Goal: Check status: Check status

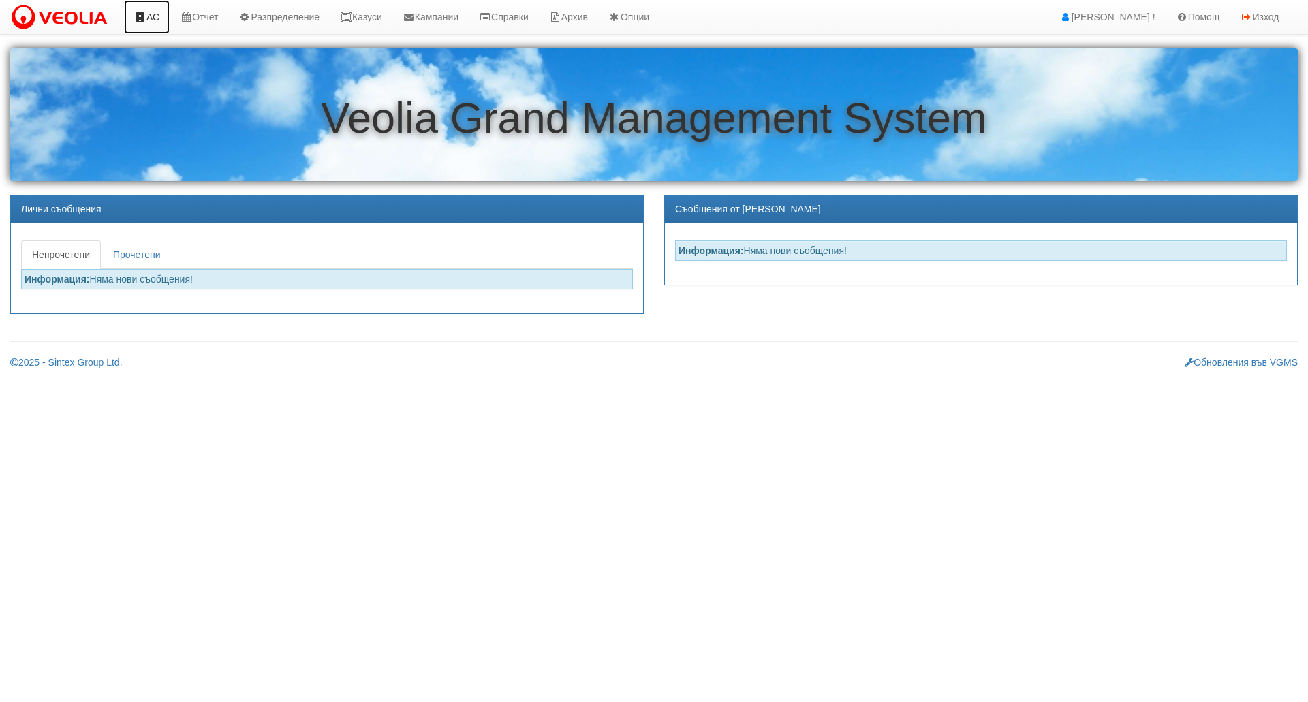
click at [136, 11] on link "АС" at bounding box center [147, 17] width 46 height 34
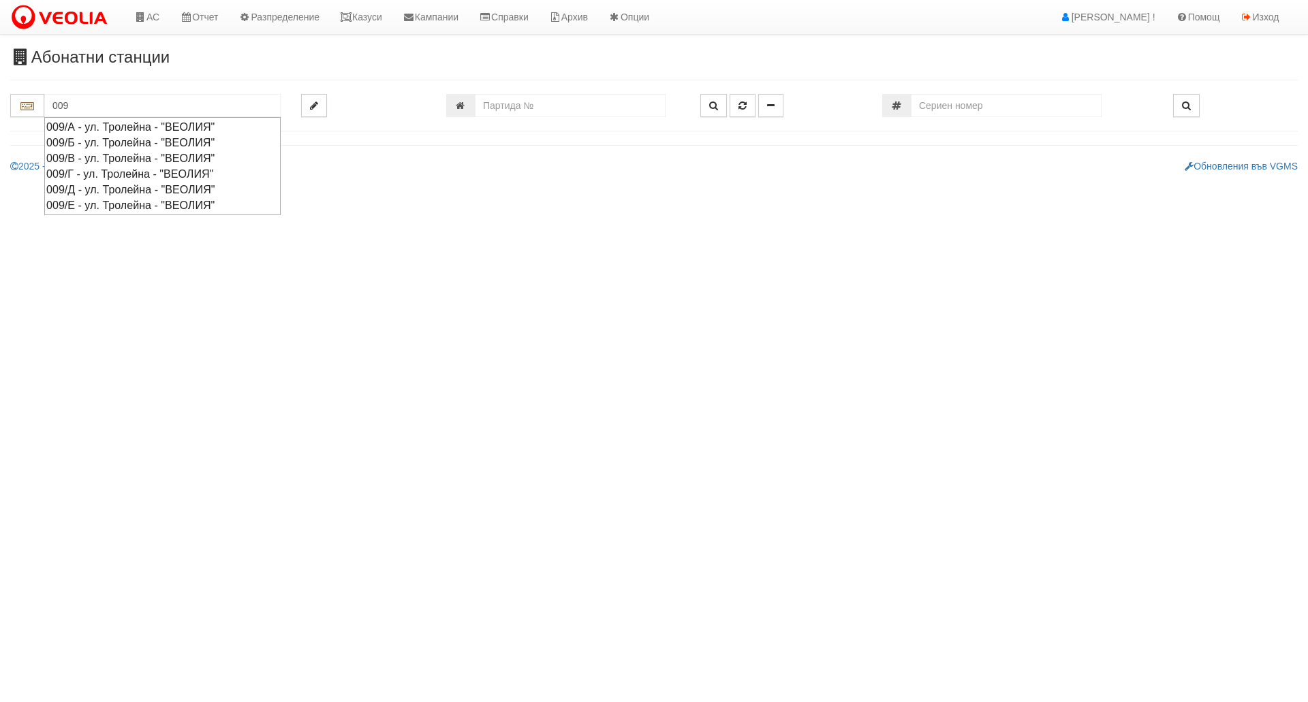
click at [136, 127] on div "009/А - ул. Тролейна - "ВЕОЛИЯ"" at bounding box center [162, 127] width 232 height 16
type input "009/А - ул. Тролейна - "ВЕОЛИЯ""
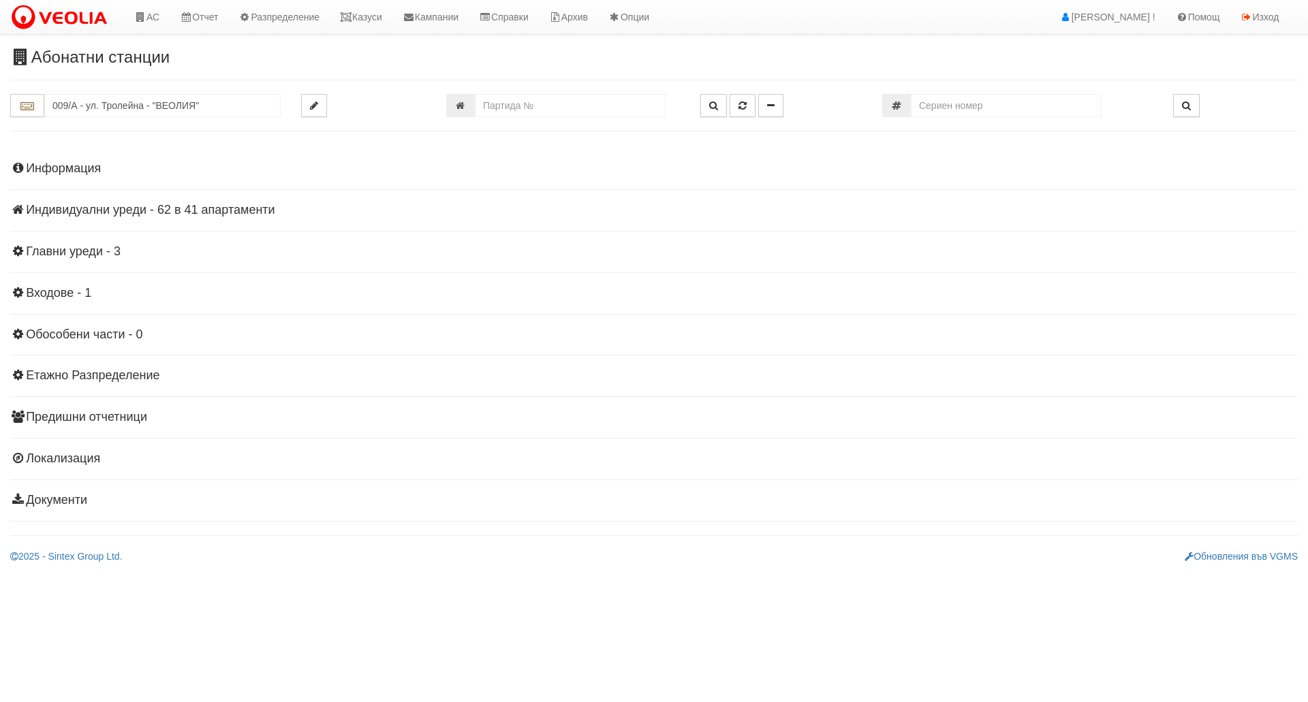
click at [210, 214] on h4 "Индивидуални уреди - 62 в 41 апартаменти" at bounding box center [653, 211] width 1287 height 14
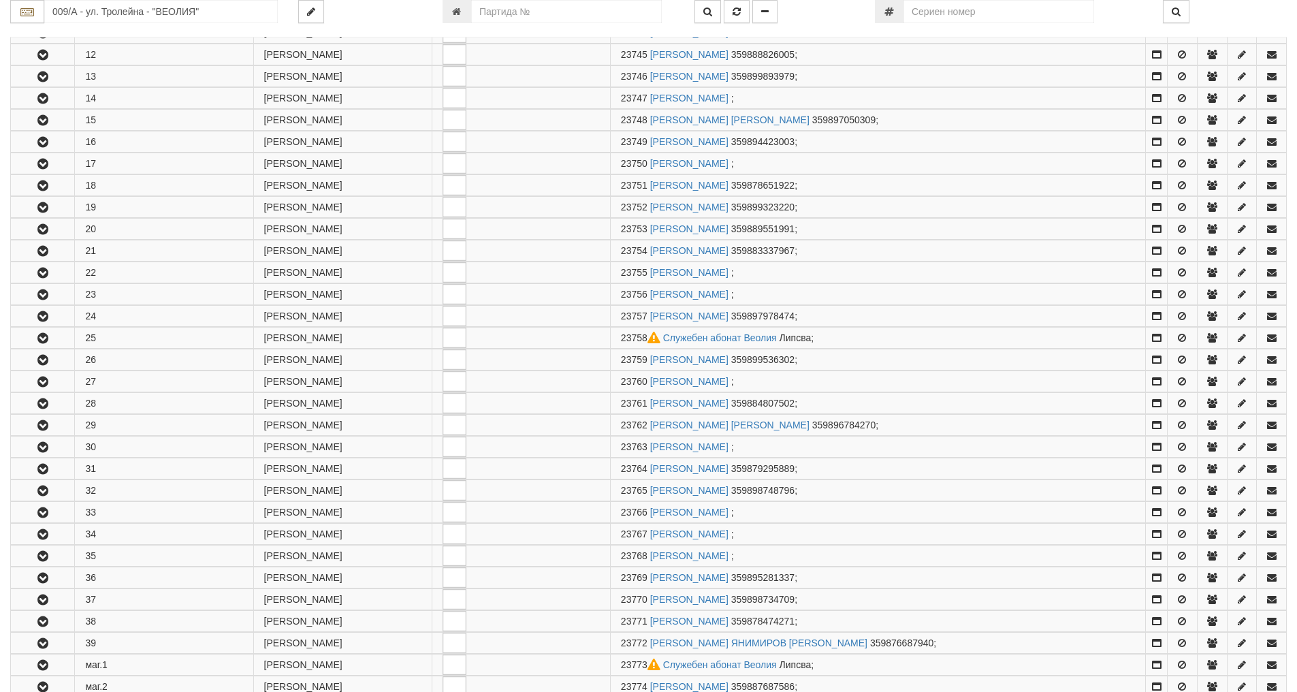
scroll to position [749, 0]
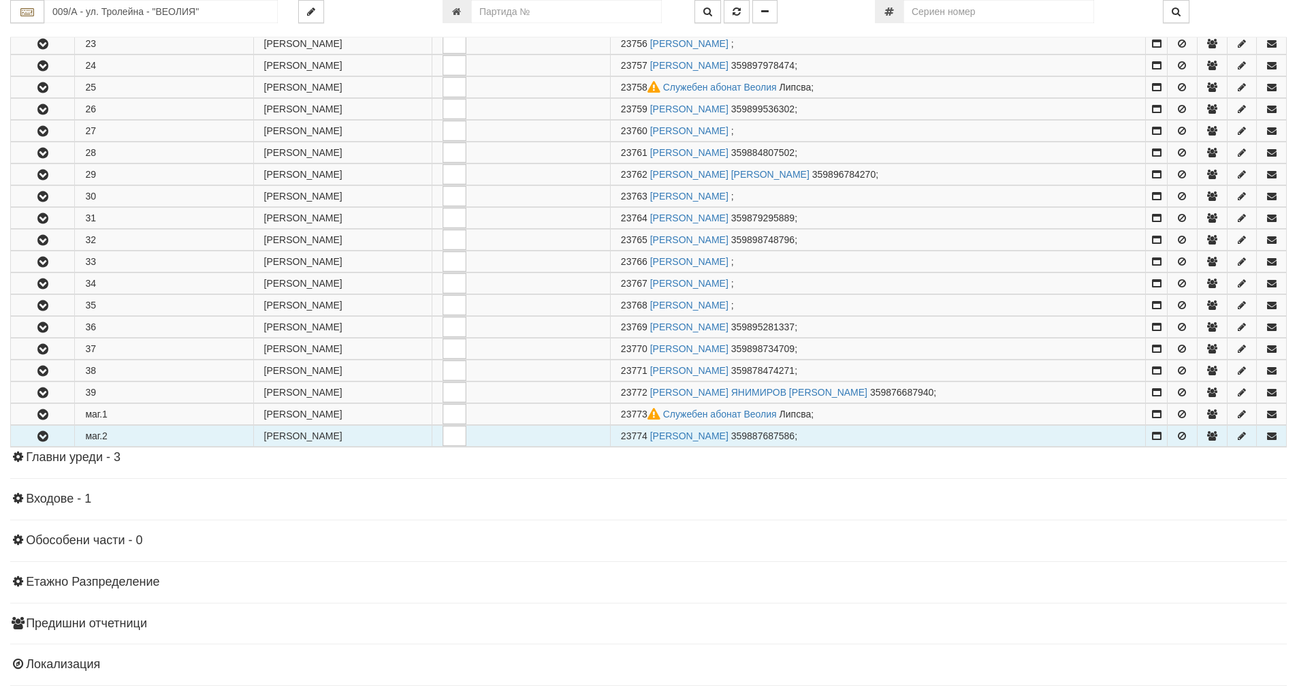
click at [44, 435] on icon "button" at bounding box center [43, 437] width 16 height 10
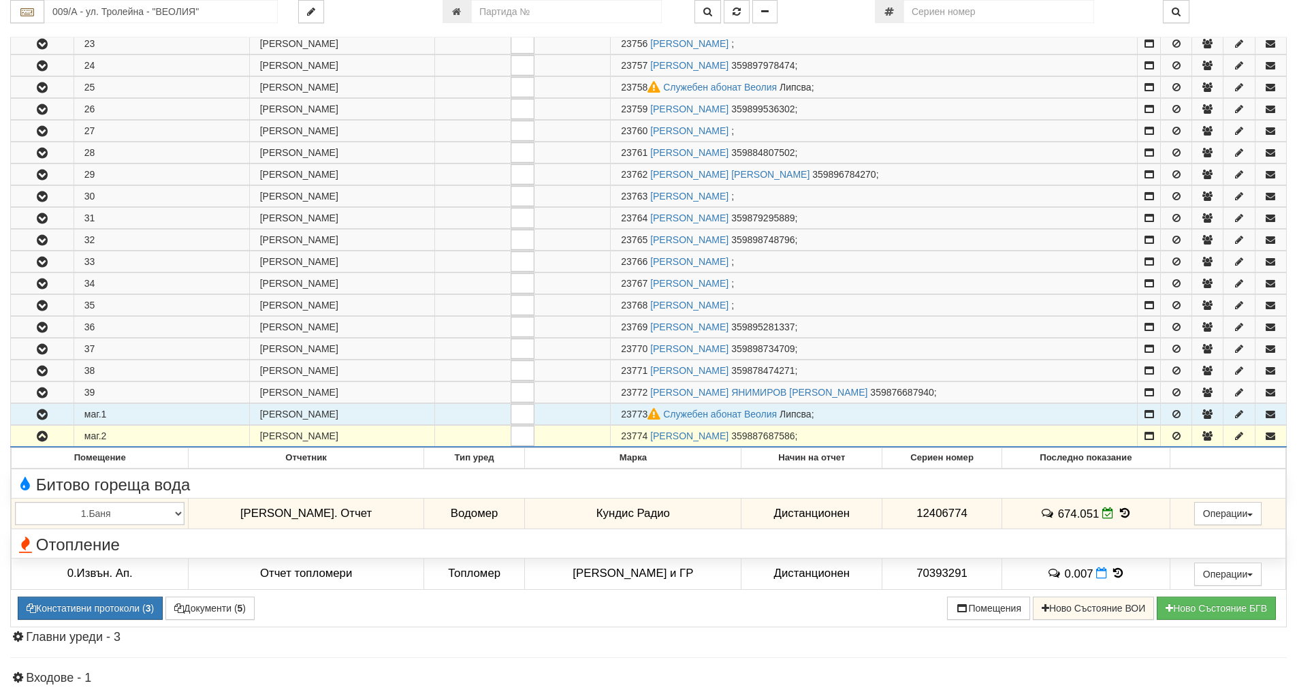
click at [43, 414] on icon "button" at bounding box center [42, 415] width 16 height 10
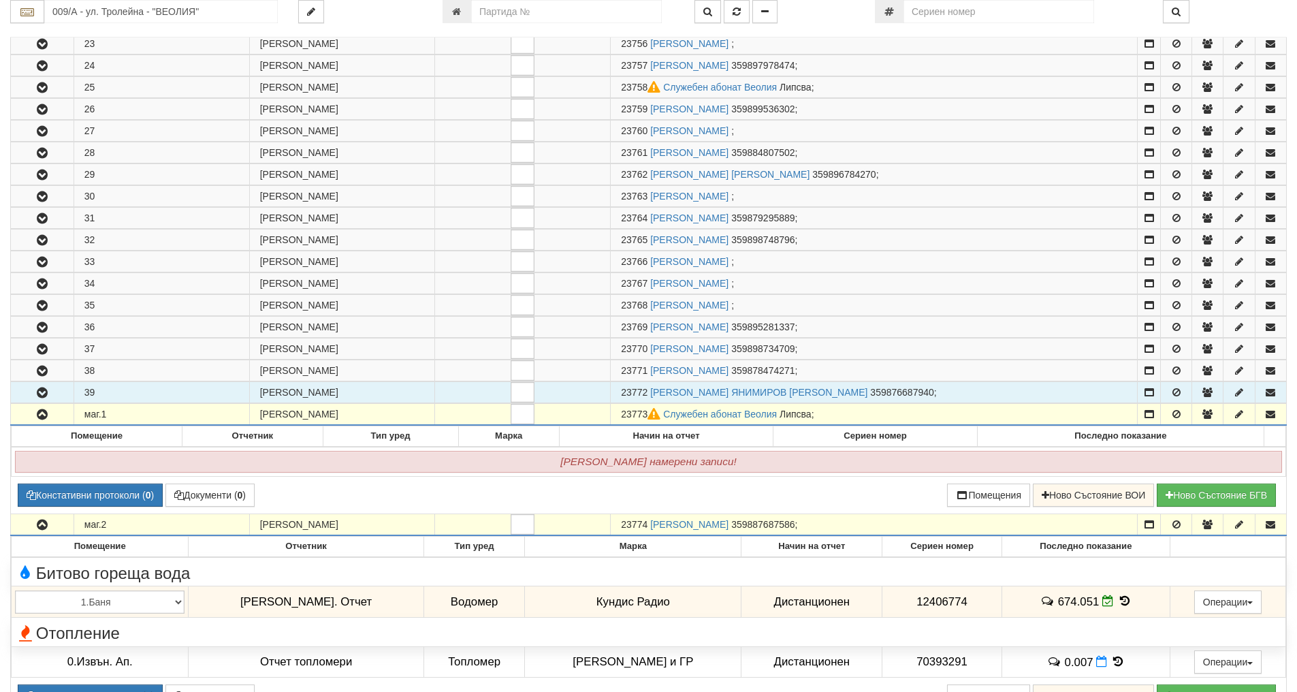
click at [46, 400] on button "button" at bounding box center [42, 392] width 63 height 20
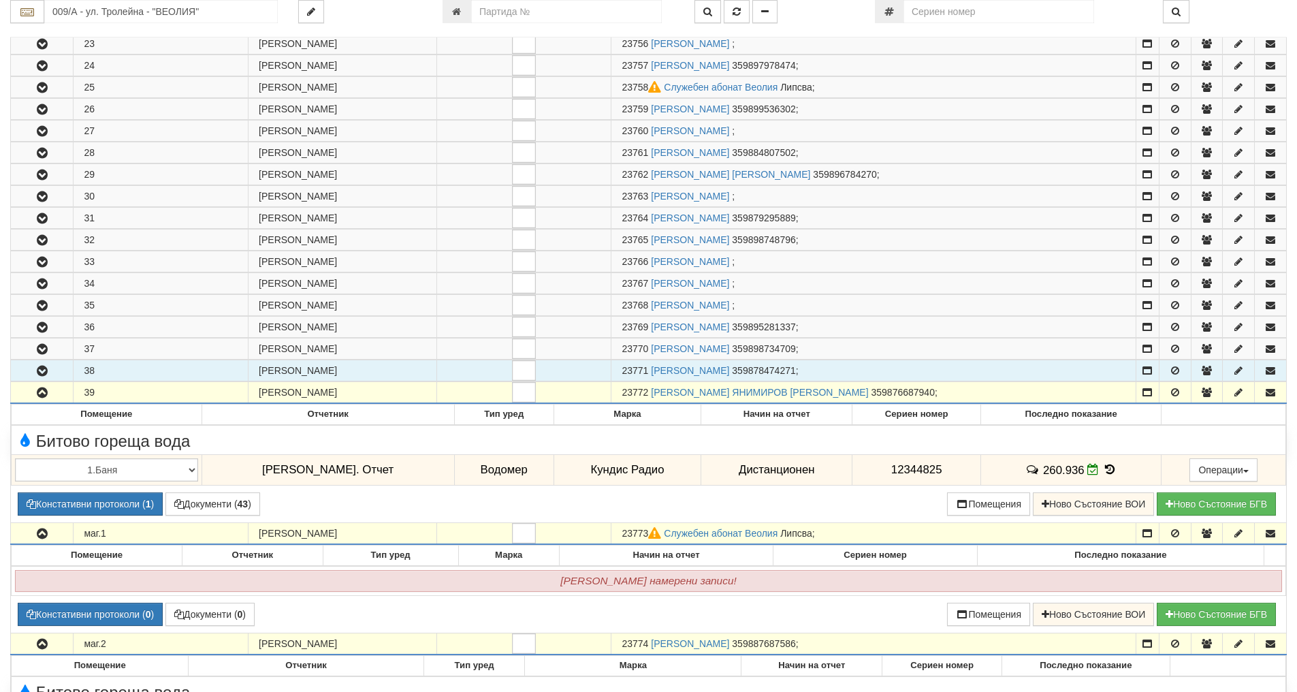
click at [41, 374] on icon "button" at bounding box center [42, 371] width 16 height 10
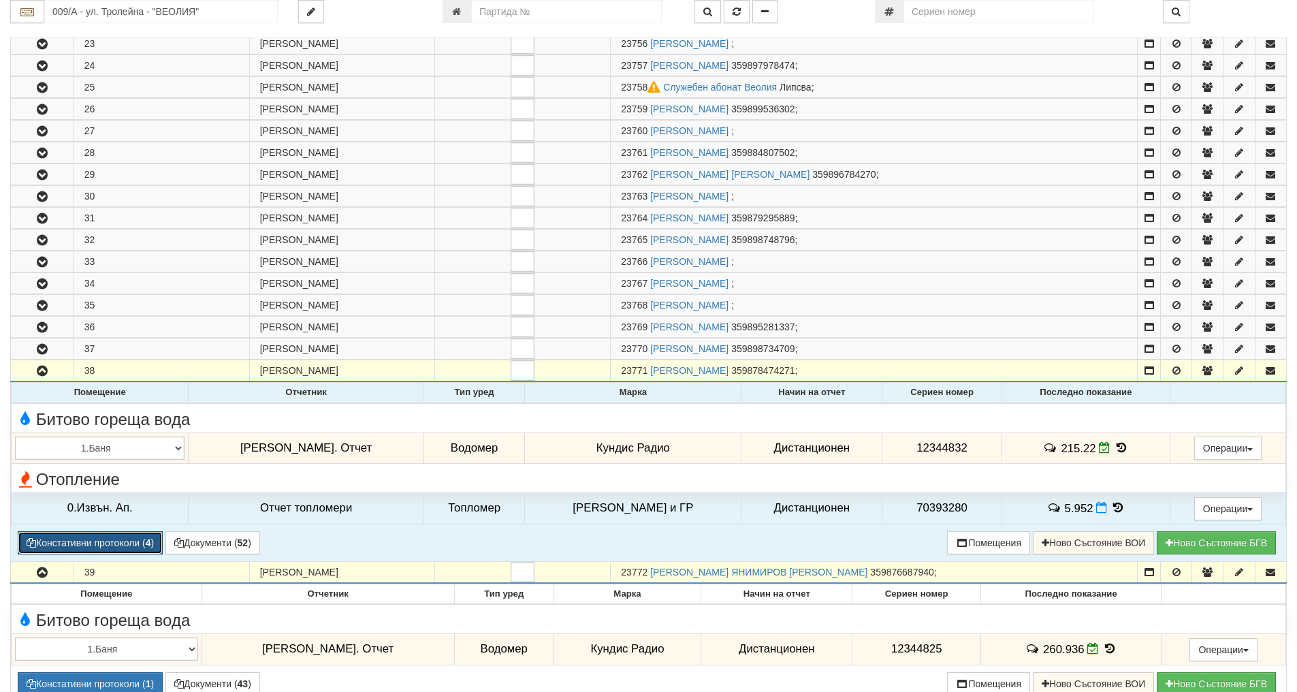
click at [139, 546] on button "Констативни протоколи ( 4 )" at bounding box center [90, 542] width 145 height 23
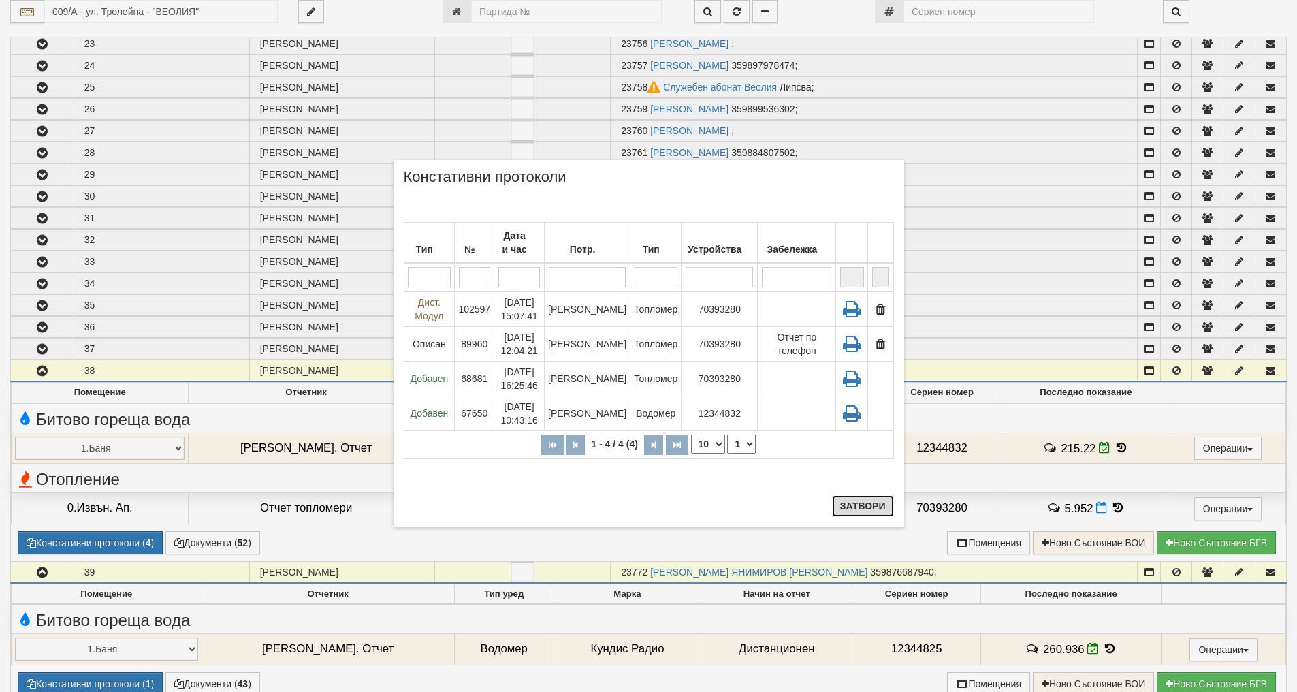
click at [874, 509] on button "Затвори" at bounding box center [863, 506] width 62 height 22
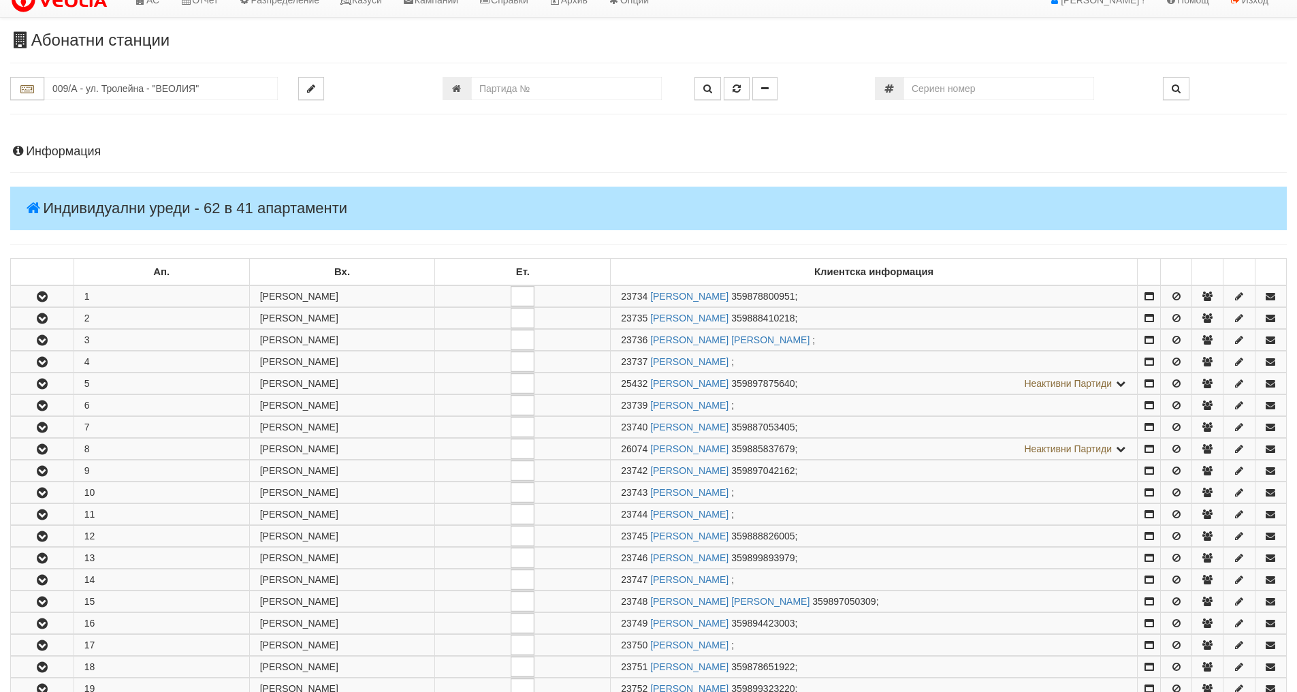
scroll to position [0, 0]
